Goal: Submit feedback/report problem

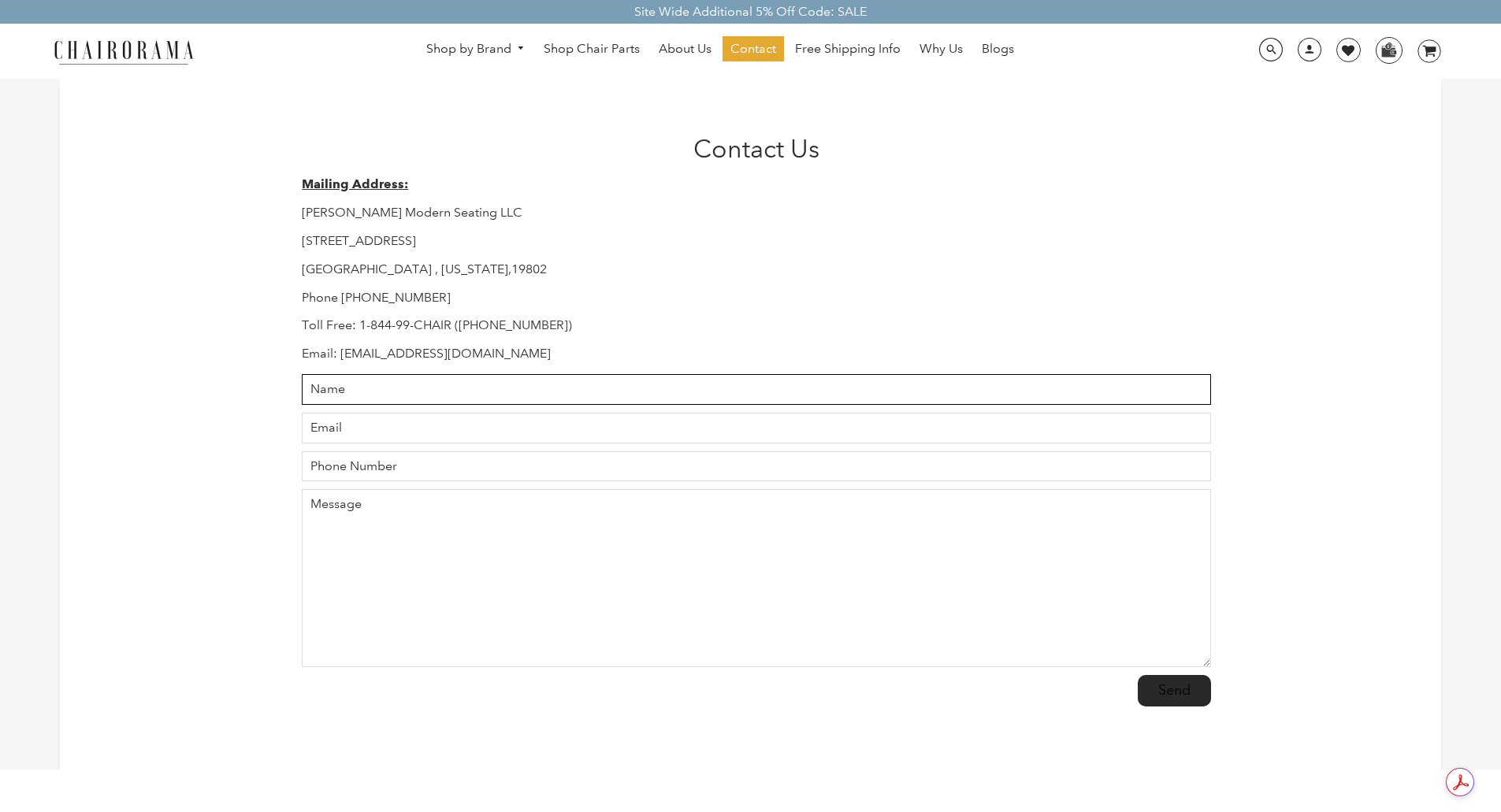
click at [419, 391] on input "Name" at bounding box center [755, 389] width 908 height 31
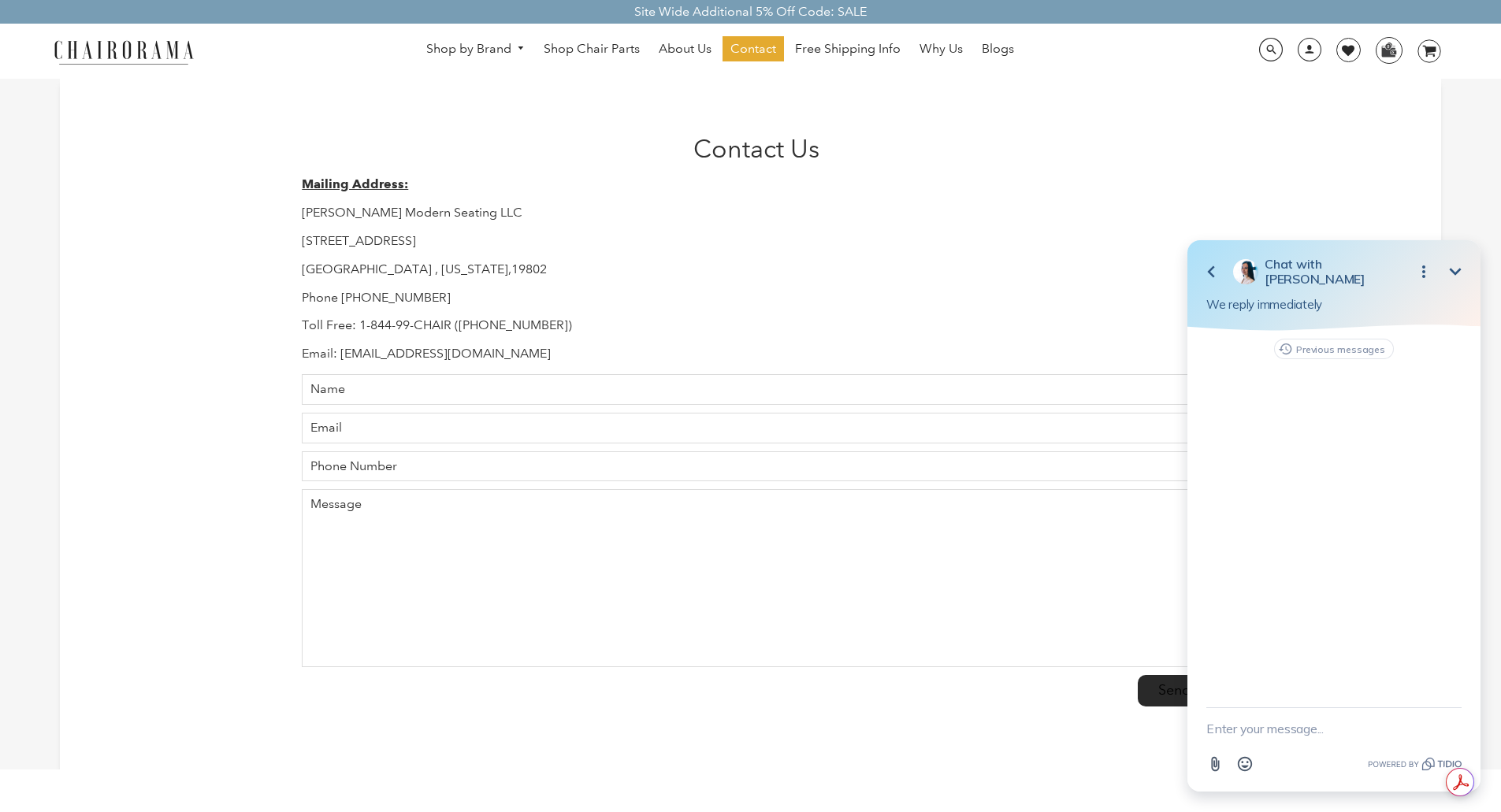
click at [1287, 737] on textarea "New message" at bounding box center [1334, 729] width 255 height 41
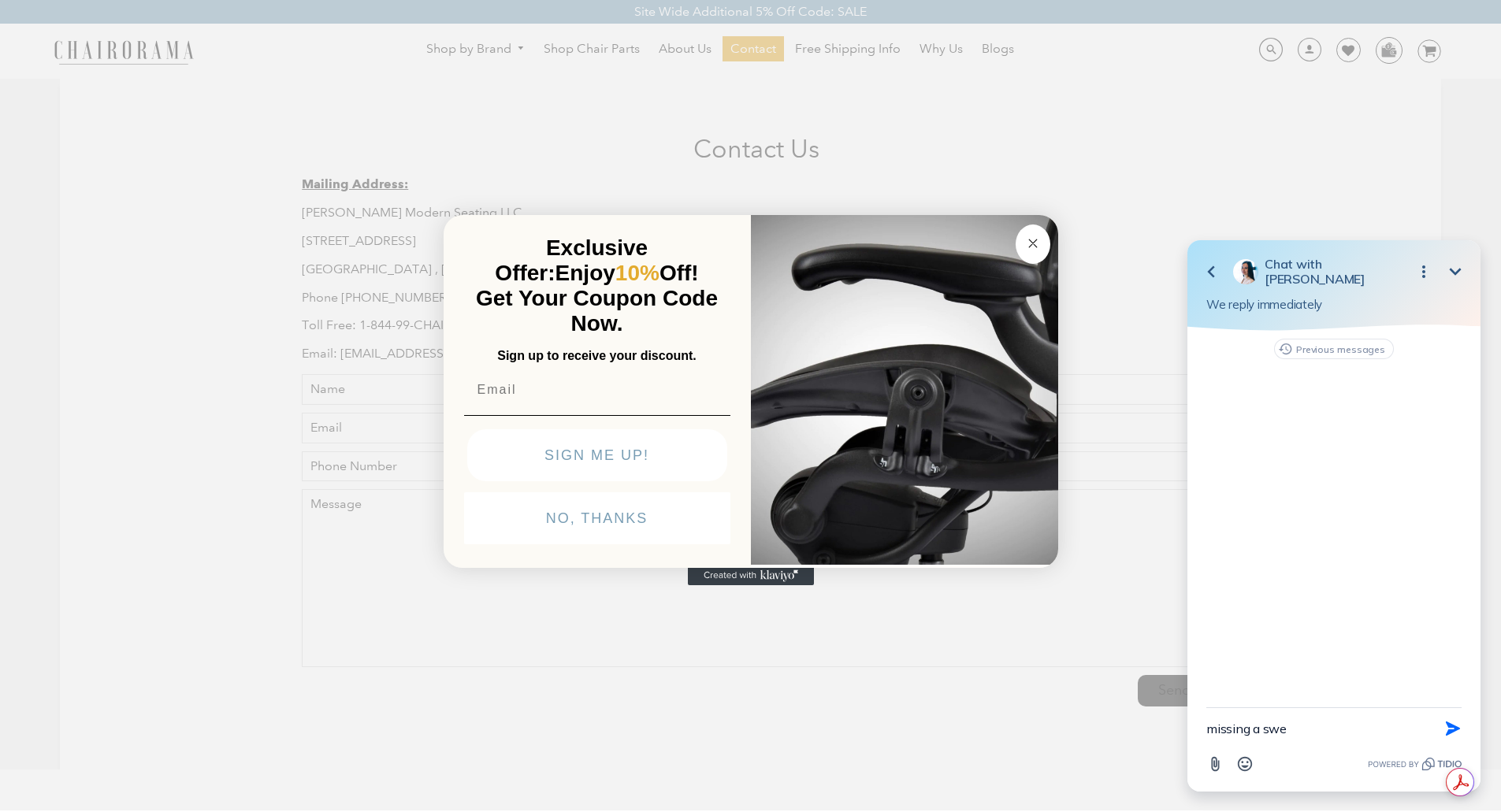
click at [1039, 244] on circle "Close dialog" at bounding box center [1032, 243] width 18 height 18
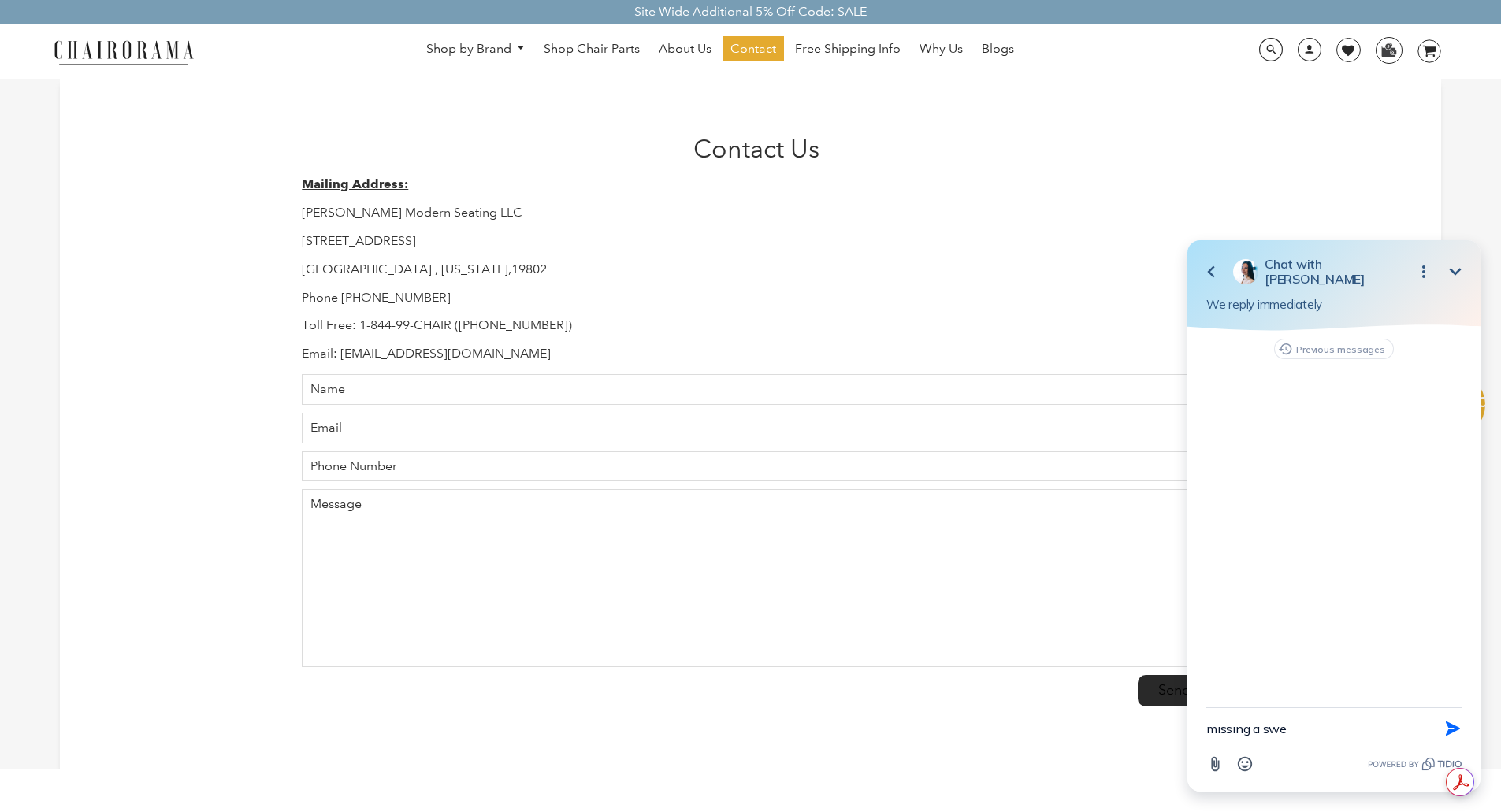
click at [1302, 731] on textarea "missing a swe" at bounding box center [1315, 729] width 216 height 41
drag, startPoint x: 1302, startPoint y: 731, endPoint x: 1289, endPoint y: 727, distance: 13.6
click at [1289, 727] on textarea "missing a swe" at bounding box center [1315, 729] width 216 height 41
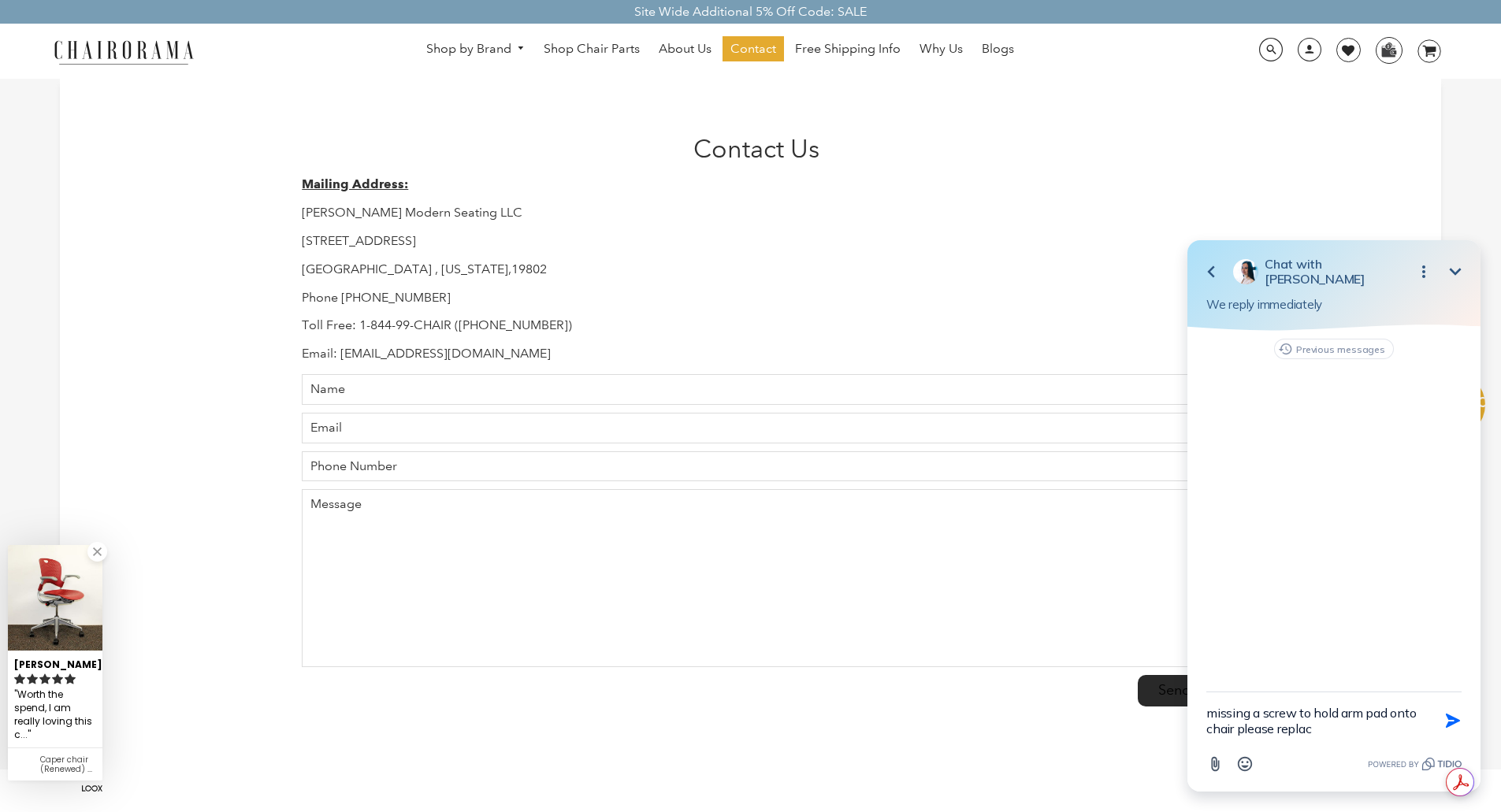
type textarea "missing a screw to hold arm pad onto chair please replace"
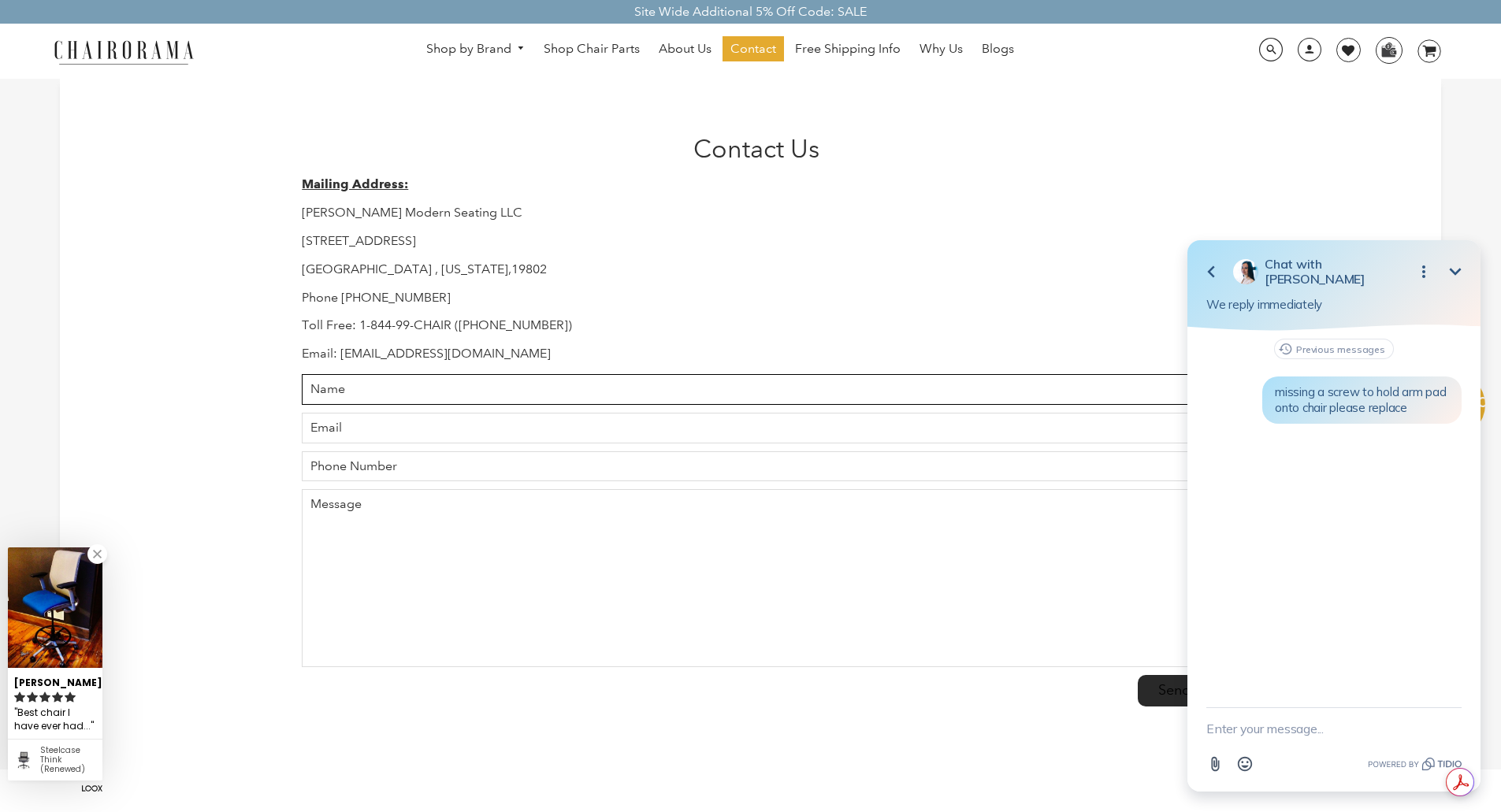
click at [472, 380] on input "Name" at bounding box center [755, 389] width 908 height 31
type input "e"
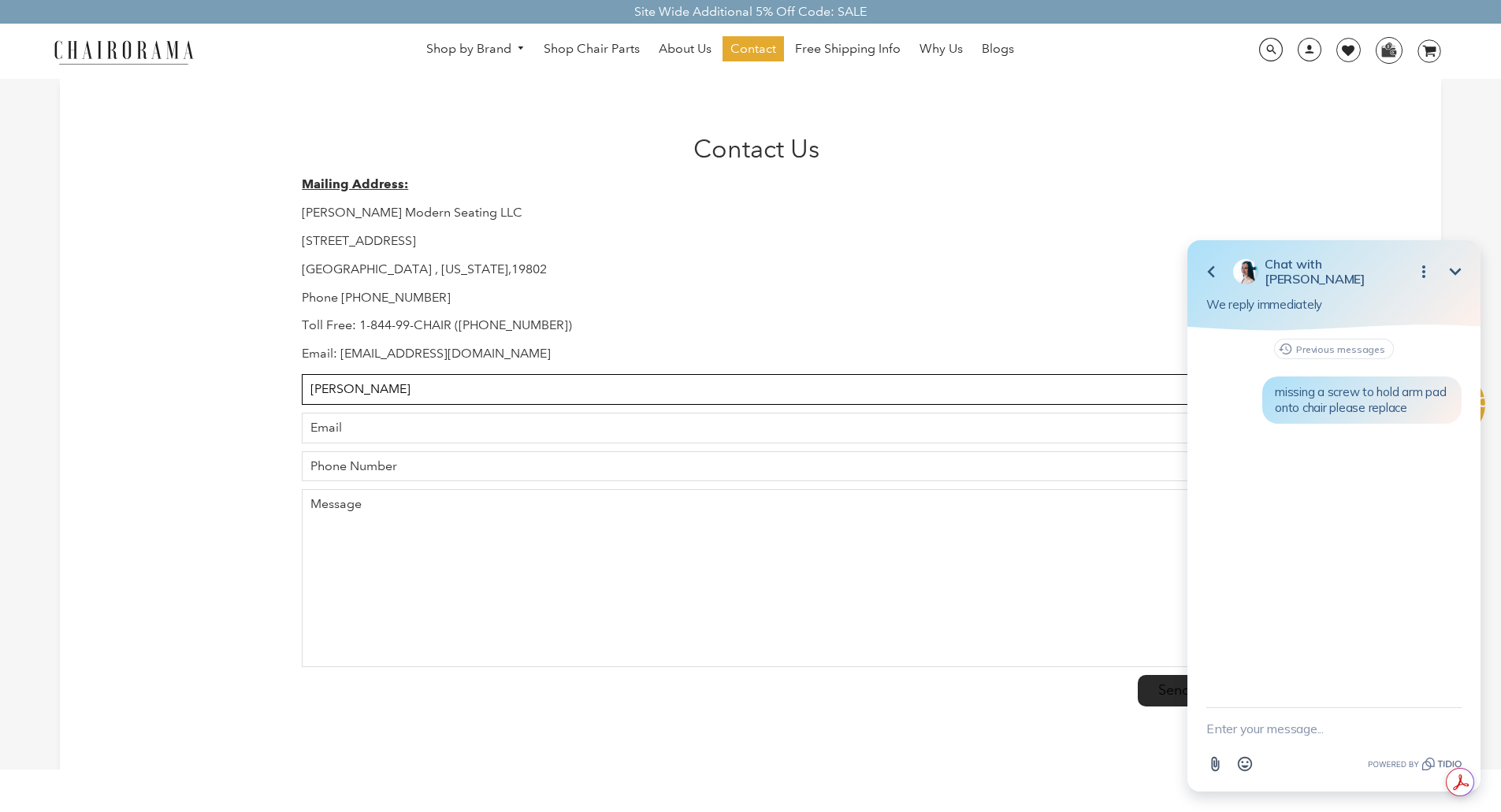
type input "Elisha Sutton"
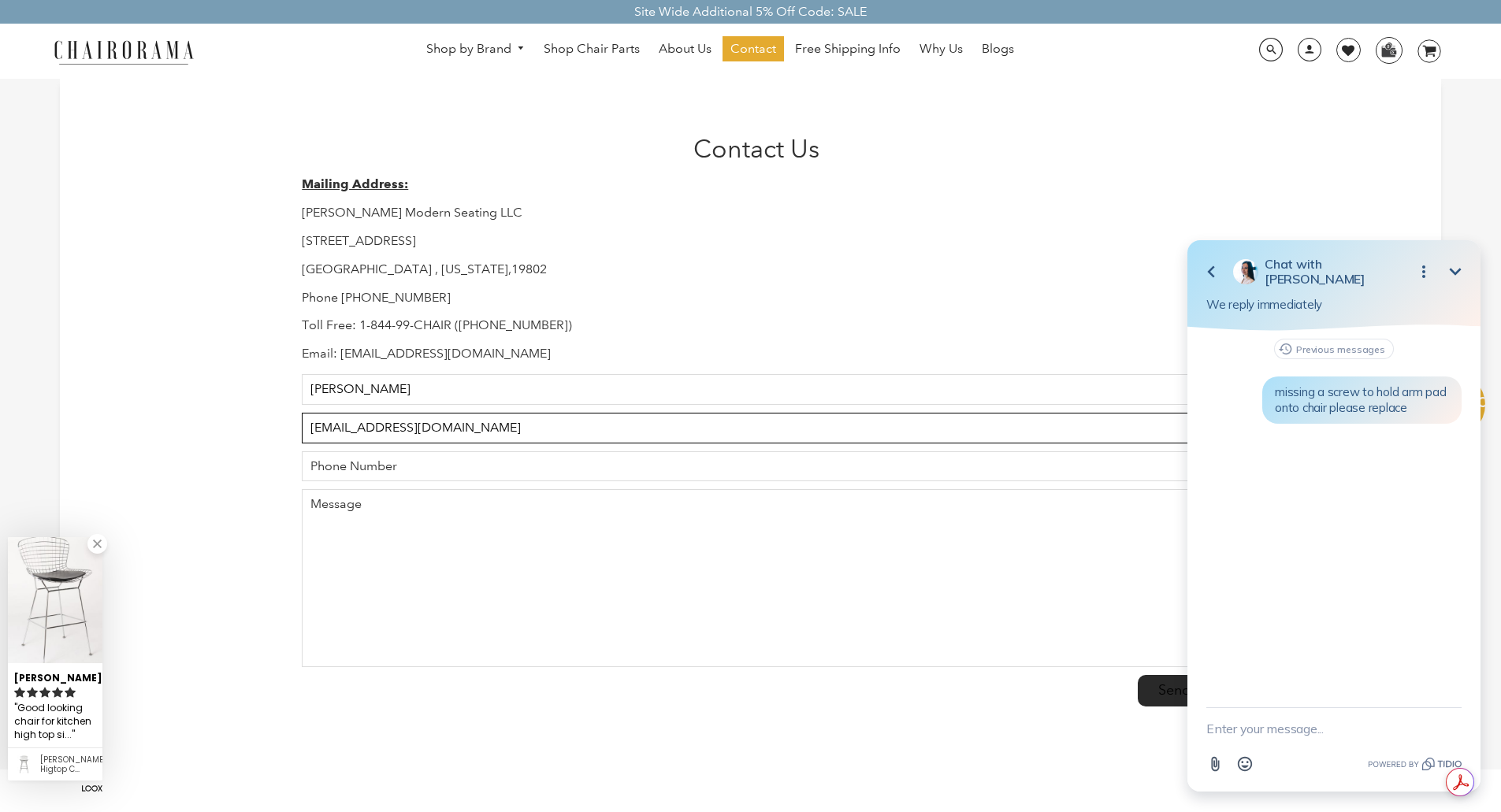
type input "elisha_sutton@fws.gov"
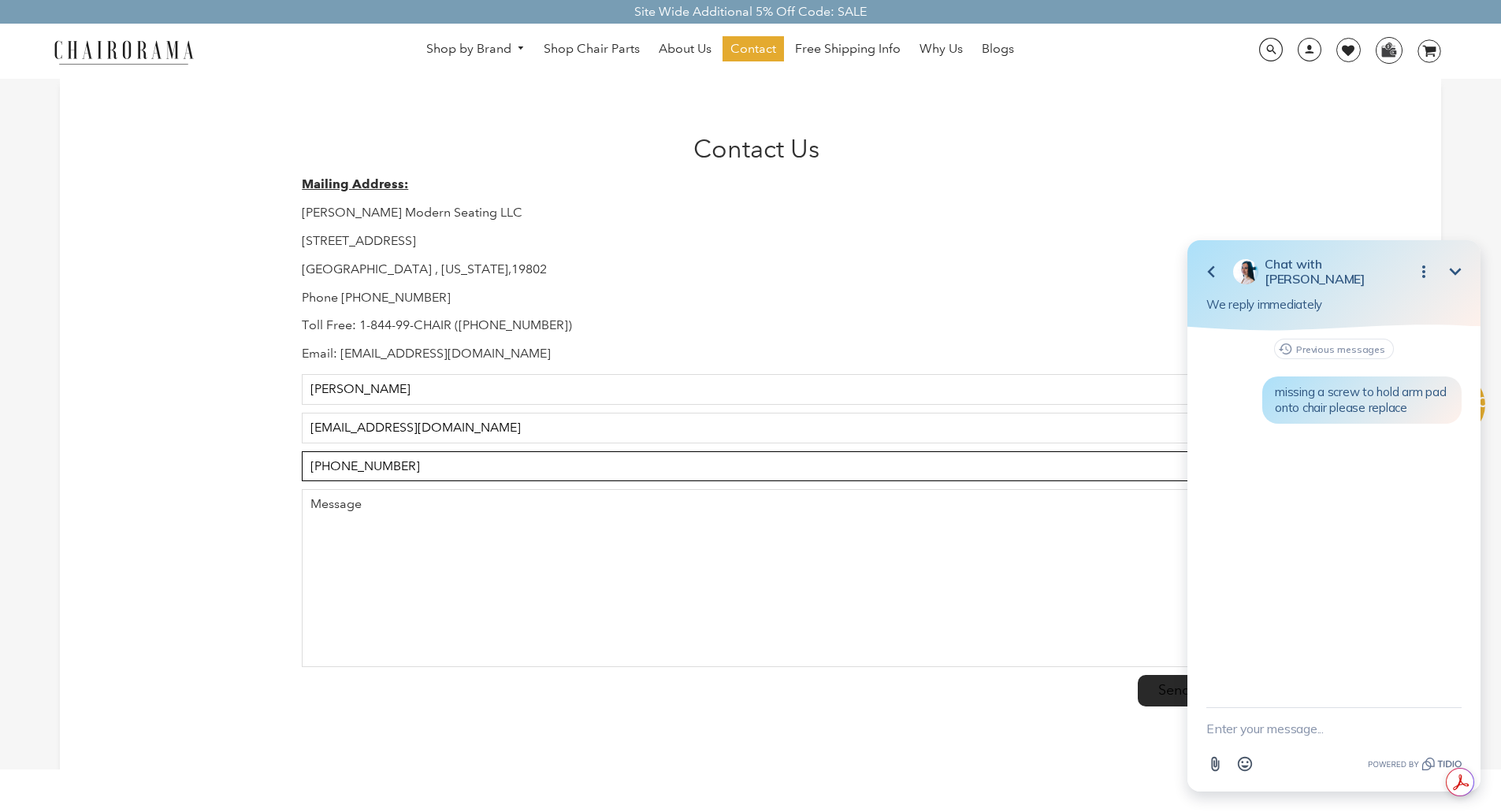
type input "916-414-6694"
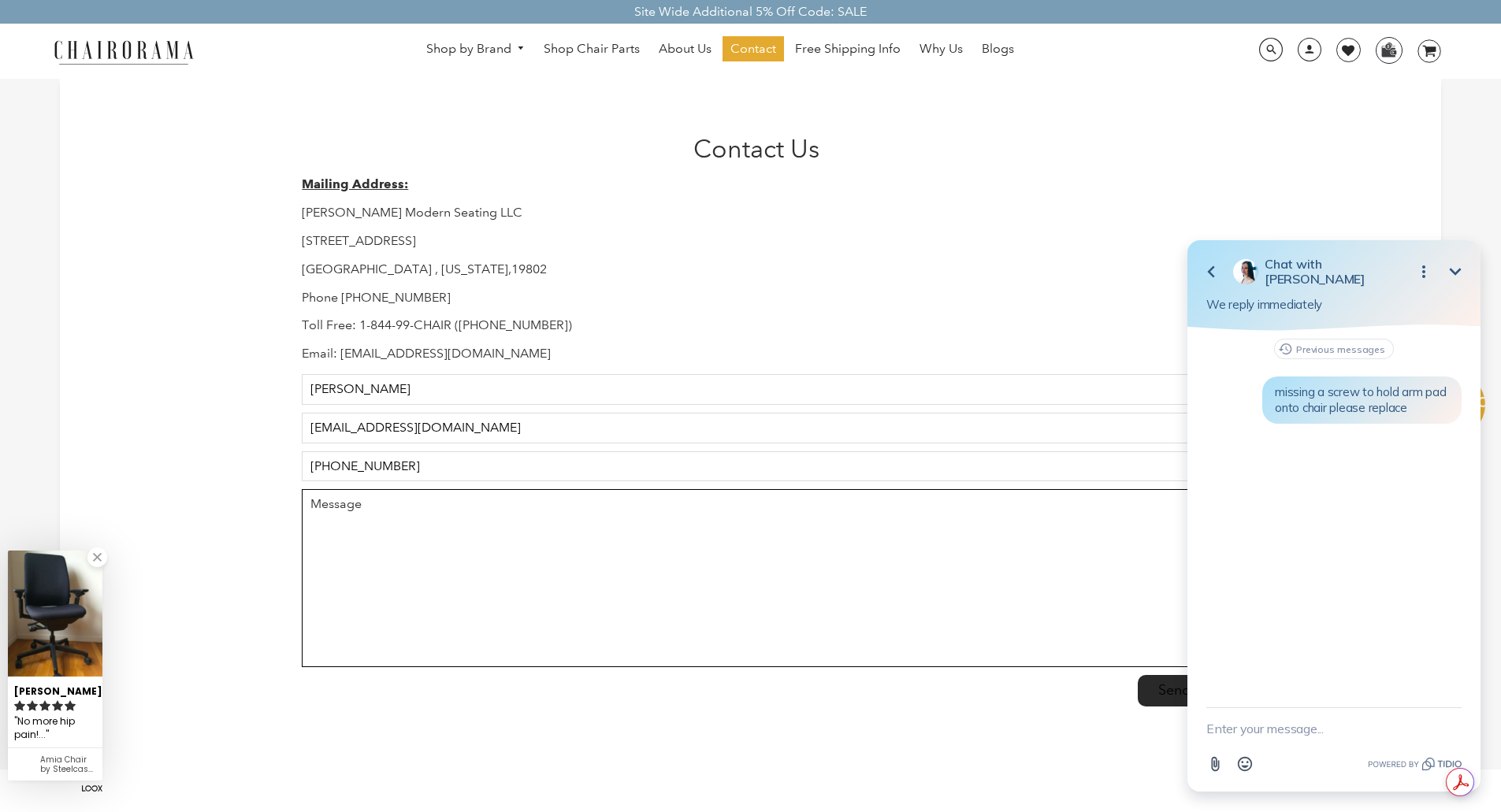
click at [437, 529] on textarea "Message" at bounding box center [755, 578] width 908 height 178
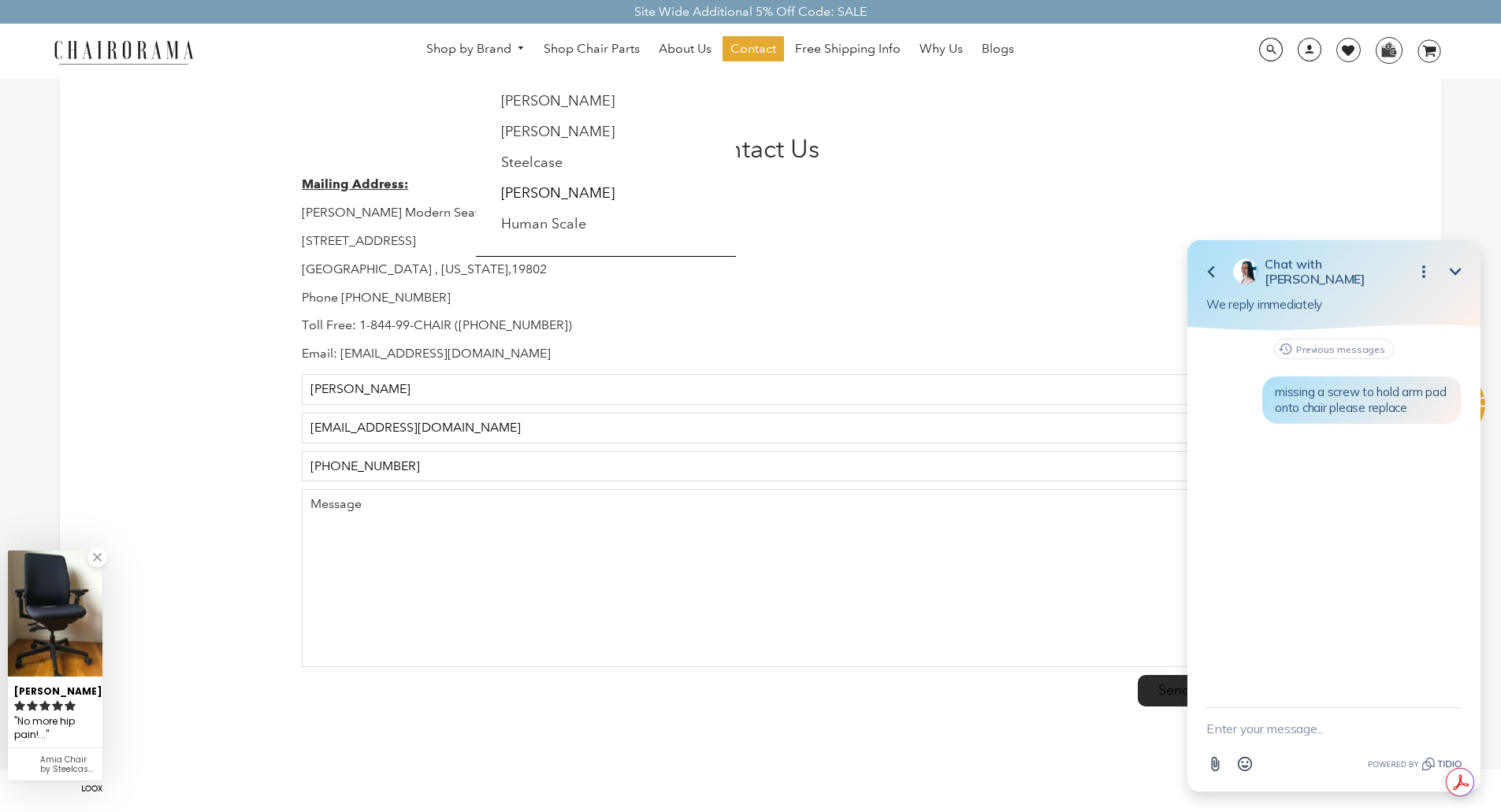
click at [483, 51] on link "Shop by Brand" at bounding box center [476, 49] width 115 height 25
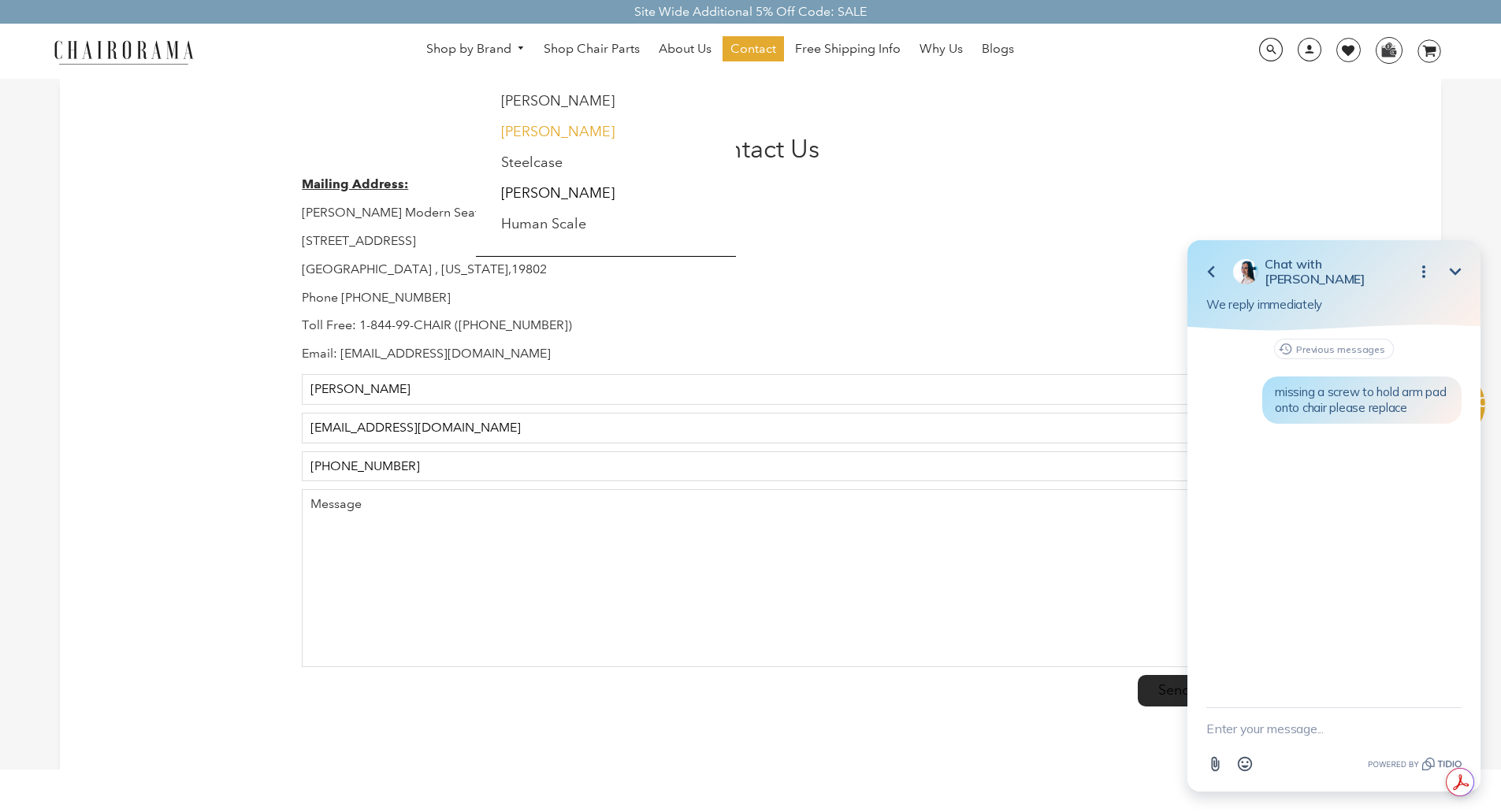
click at [535, 132] on link "[PERSON_NAME]" at bounding box center [557, 132] width 113 height 18
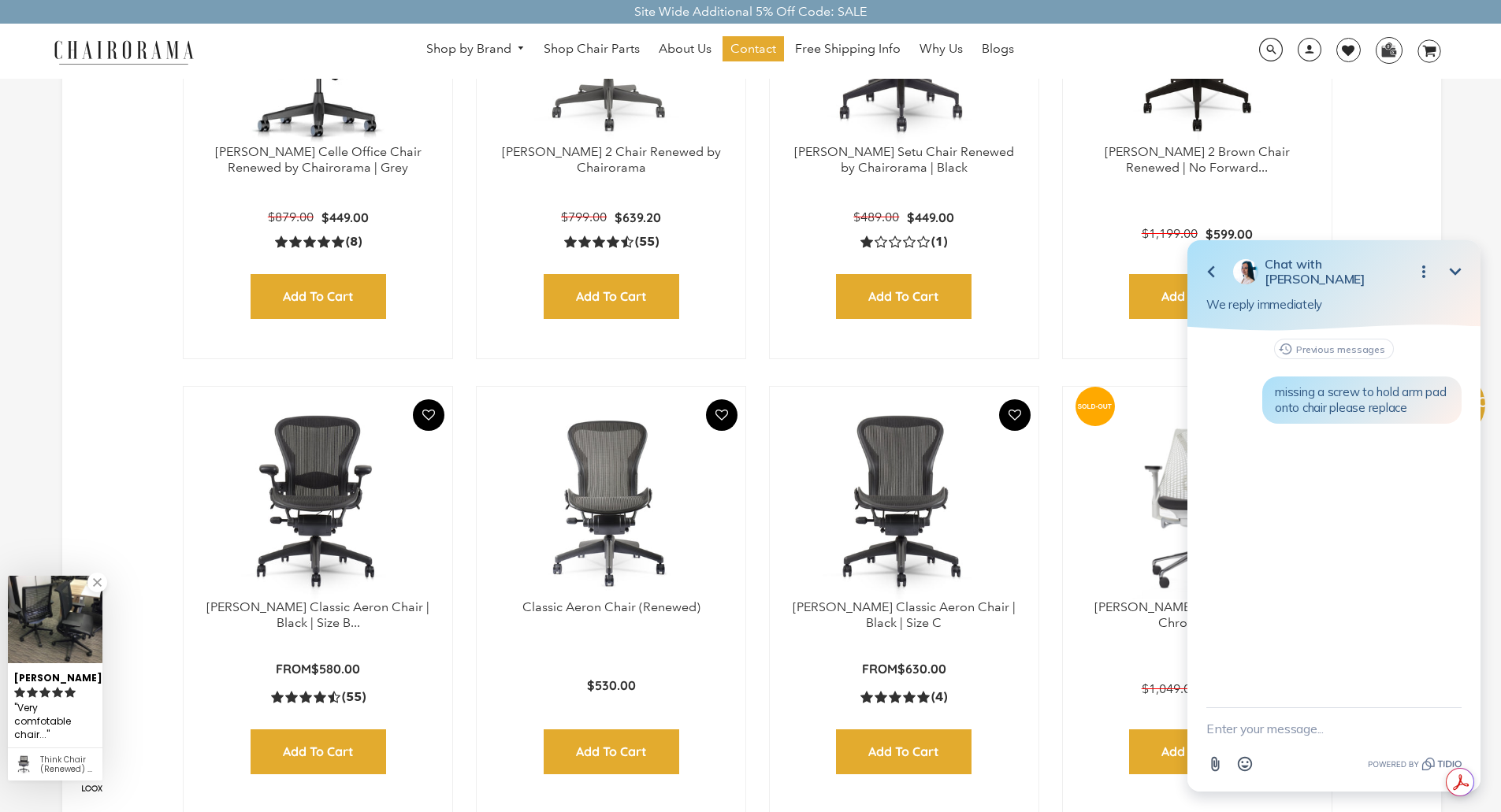
scroll to position [683, 0]
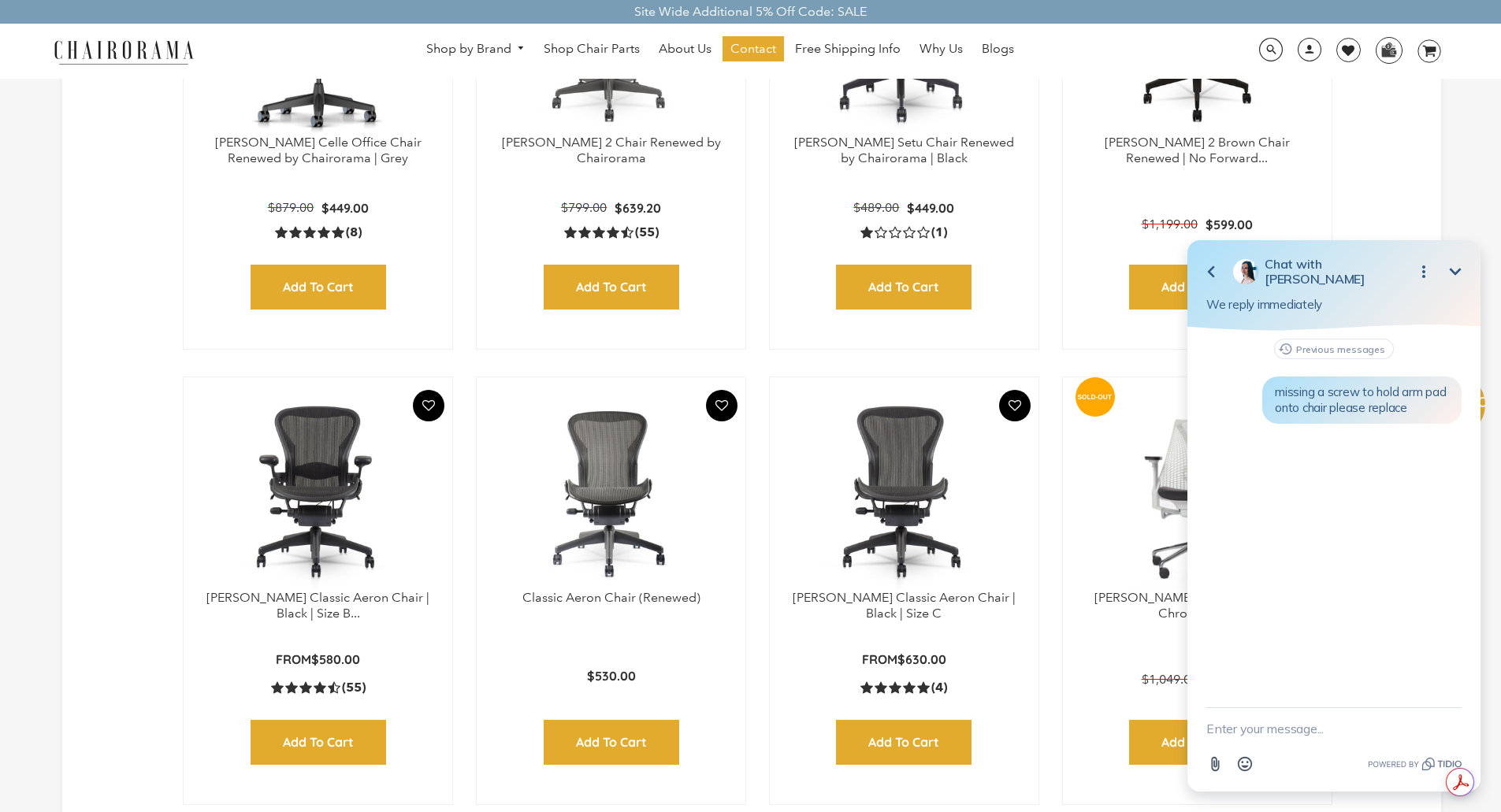
click at [309, 465] on img at bounding box center [318, 491] width 237 height 197
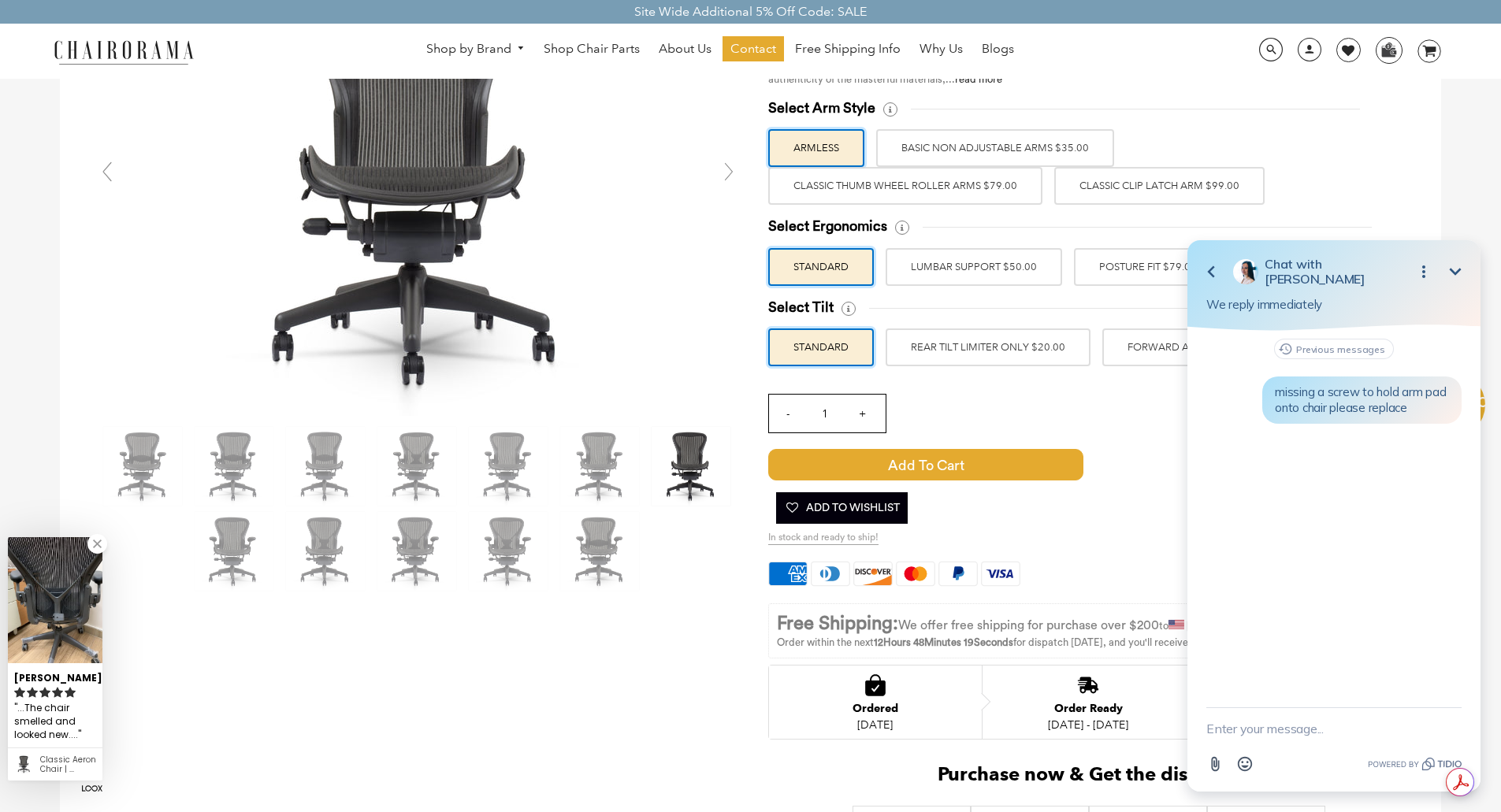
scroll to position [210, 0]
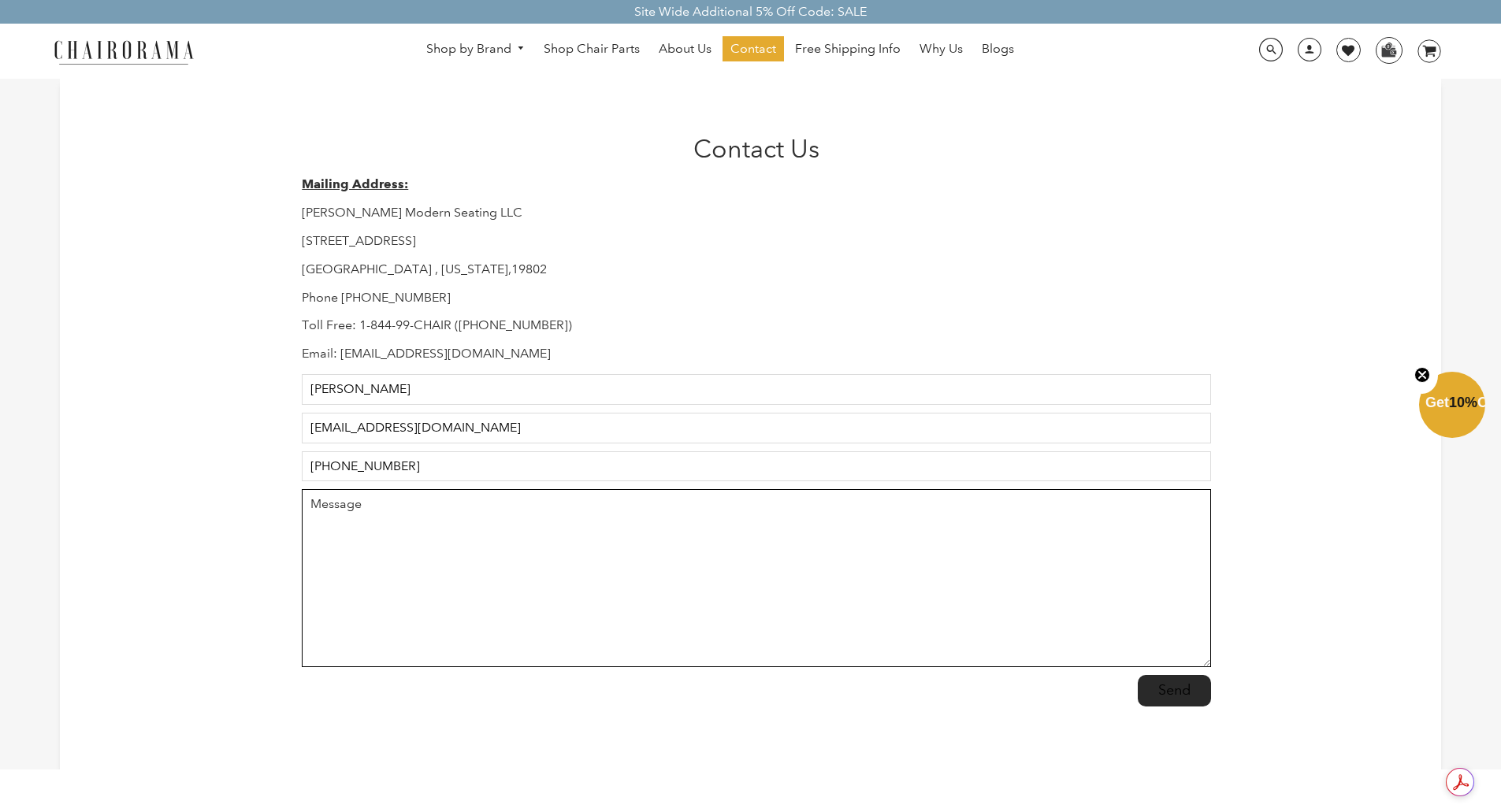
click at [414, 569] on textarea "Message" at bounding box center [755, 578] width 908 height 178
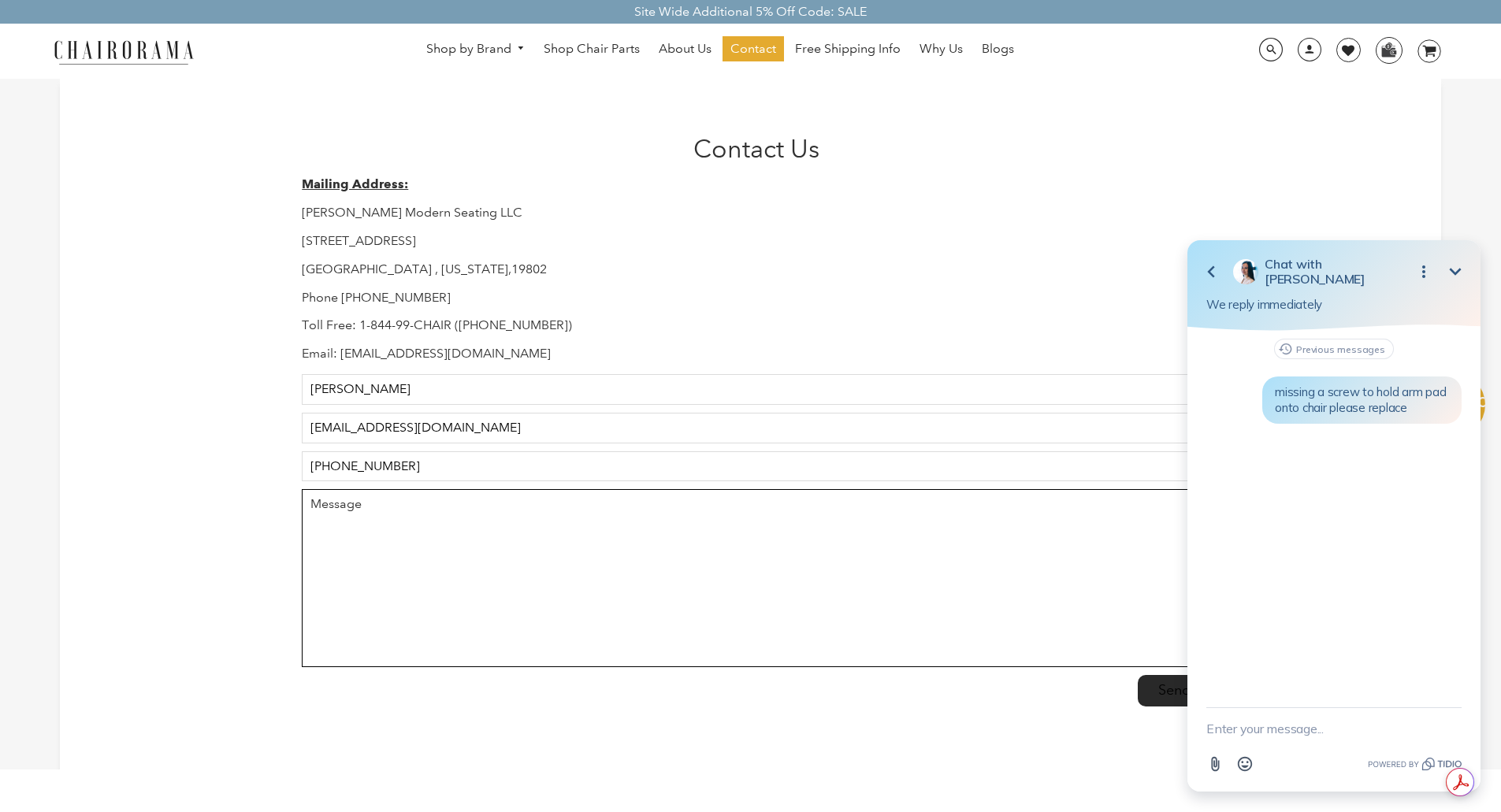
paste textarea "Herman Miller Aeron Chair Size B - Graphite Fully Loaded Adjustable Arm Height …"
click at [607, 513] on textarea "Herman Miller Aeron Chair Size B - Graphite Fully Loaded Adjustable Arm Height …" at bounding box center [755, 578] width 908 height 178
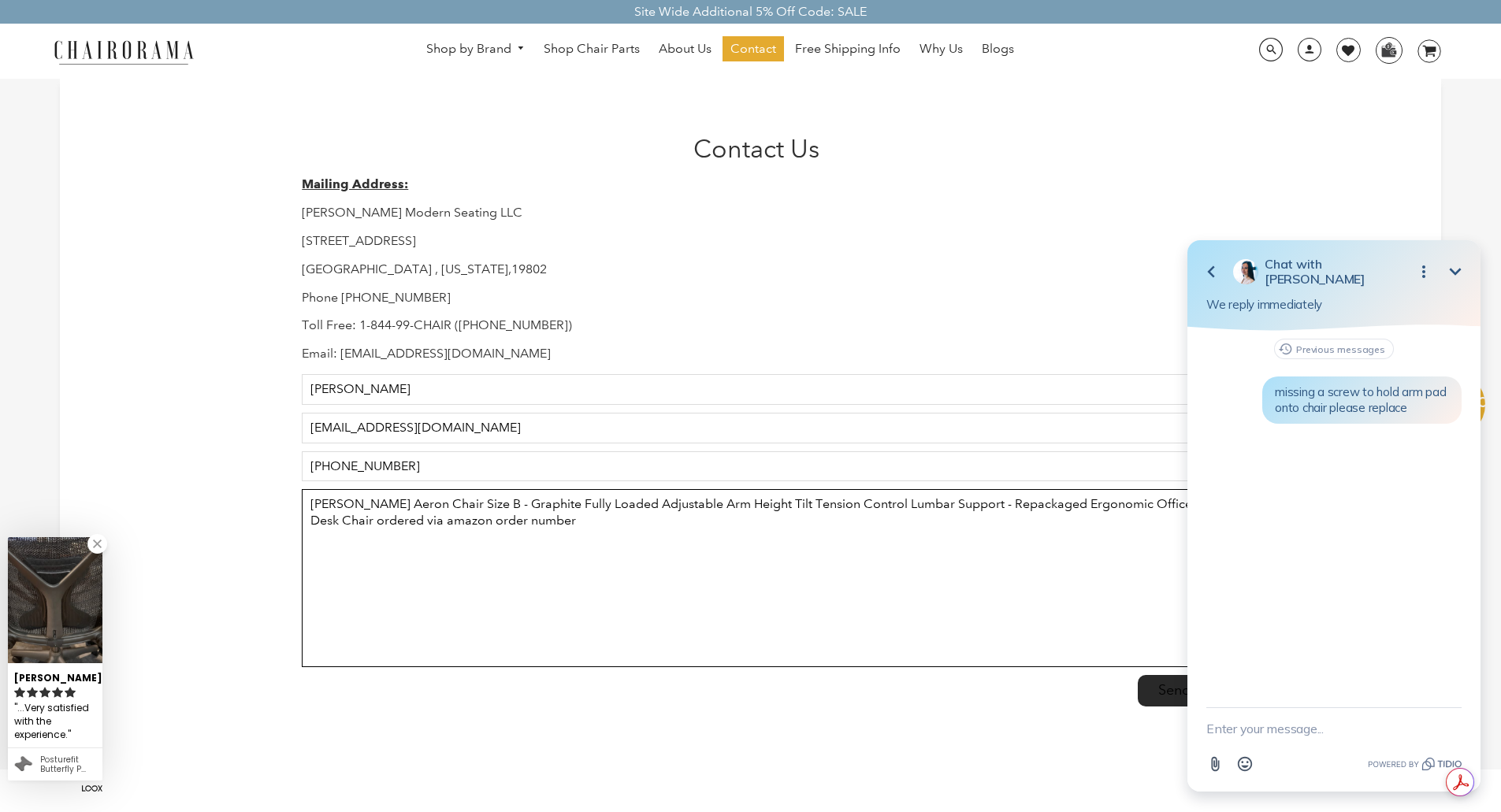
paste textarea "114-4927540-9704264"
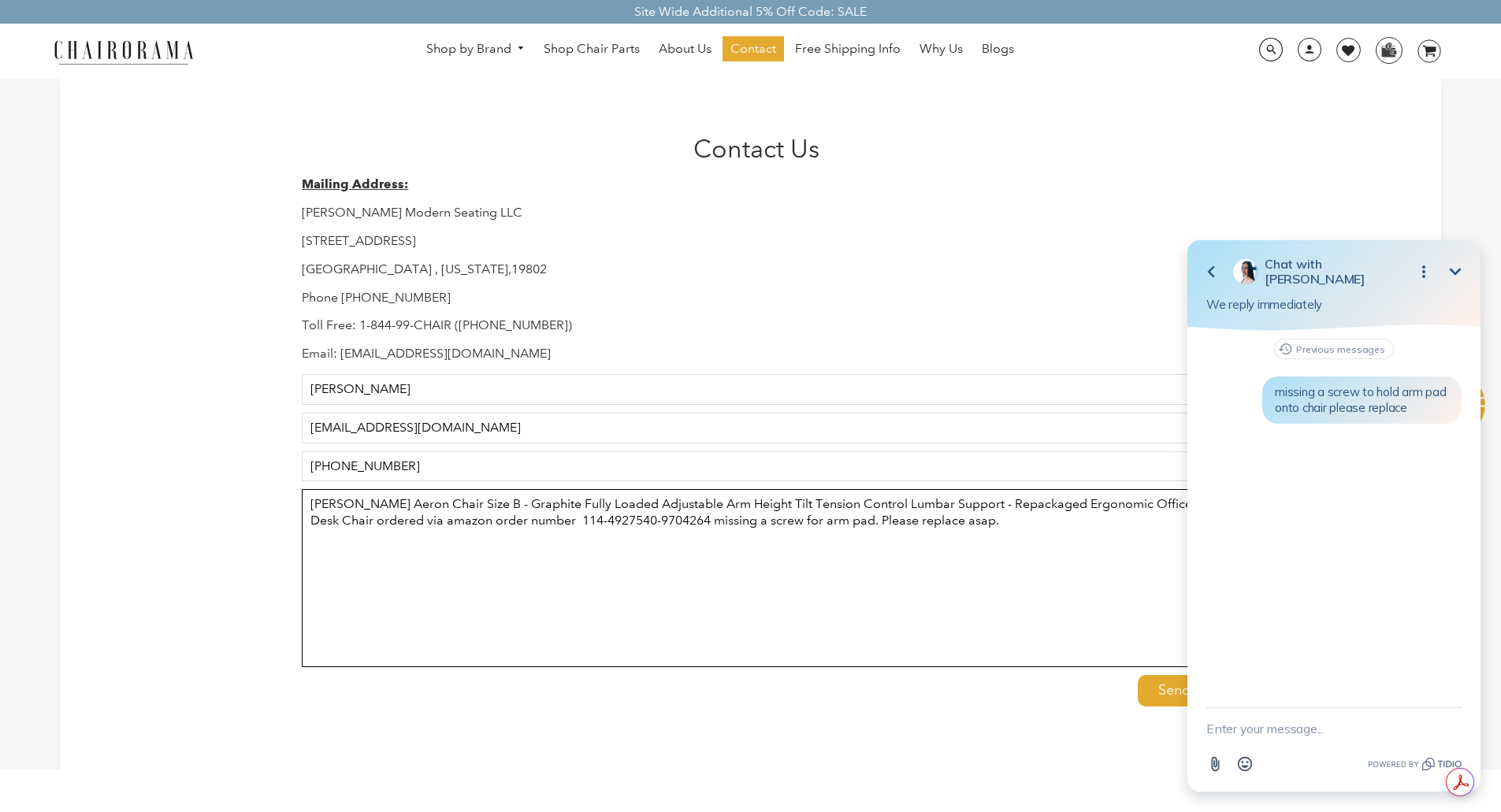
type textarea "Herman Miller Aeron Chair Size B - Graphite Fully Loaded Adjustable Arm Height …"
click at [1162, 689] on input "Send" at bounding box center [1174, 691] width 73 height 32
